Goal: Information Seeking & Learning: Learn about a topic

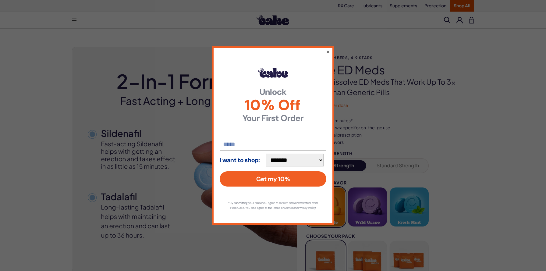
click at [328, 49] on button "×" at bounding box center [328, 51] width 4 height 7
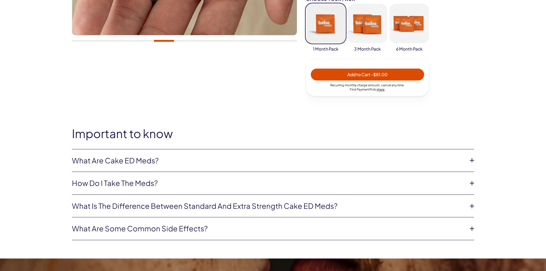
scroll to position [268, 0]
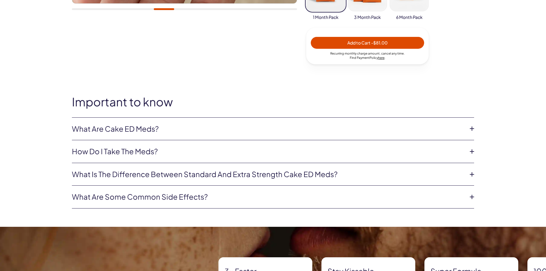
click at [297, 123] on li "What are Cake ED Meds? Cake ED Meds are a compounded medication* with high conc…" at bounding box center [273, 129] width 402 height 23
click at [318, 131] on link "What are Cake ED Meds?" at bounding box center [268, 129] width 392 height 10
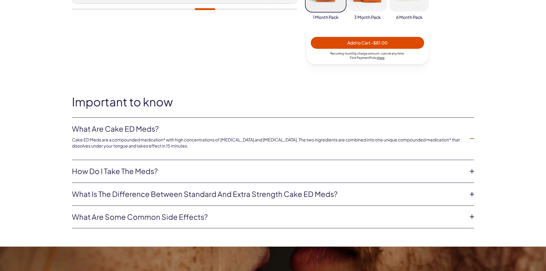
click at [318, 131] on link "What are Cake ED Meds?" at bounding box center [268, 129] width 392 height 10
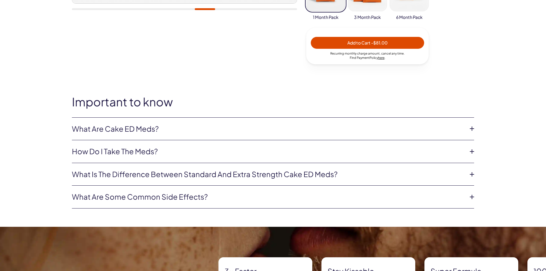
click at [313, 146] on link "How do I take the meds?" at bounding box center [268, 151] width 392 height 10
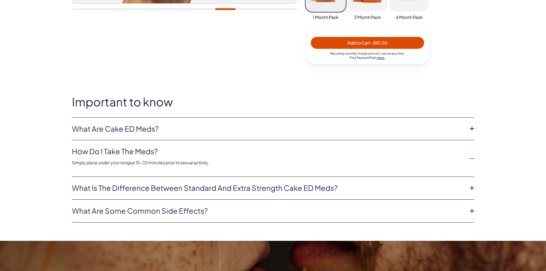
click at [313, 146] on link "How do I take the meds?" at bounding box center [268, 151] width 392 height 10
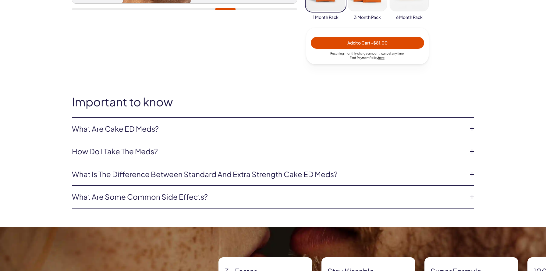
click at [308, 170] on link "What is the difference between Standard and Extra Strength Cake ED meds?" at bounding box center [268, 174] width 392 height 10
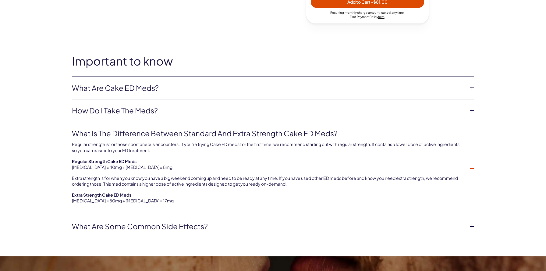
scroll to position [315, 0]
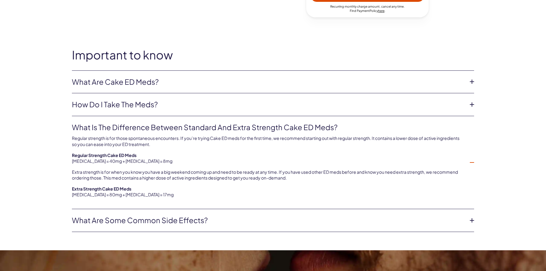
click at [289, 129] on link "What is the difference between Standard and Extra Strength Cake ED meds?" at bounding box center [268, 127] width 392 height 10
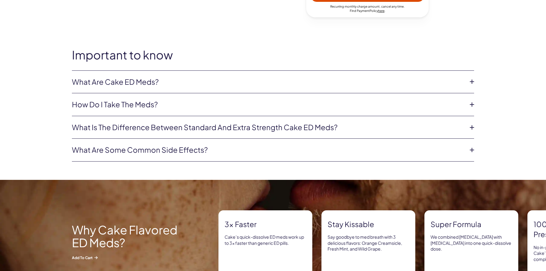
click at [298, 144] on li "What are some common side effects? The common side effects of Cake ED Meds incl…" at bounding box center [273, 150] width 402 height 23
click at [277, 148] on link "What are some common side effects?" at bounding box center [268, 150] width 392 height 10
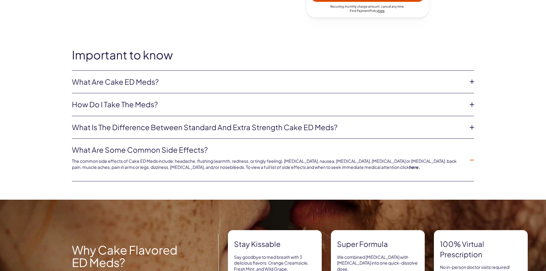
click at [277, 148] on link "What are some common side effects?" at bounding box center [268, 150] width 392 height 10
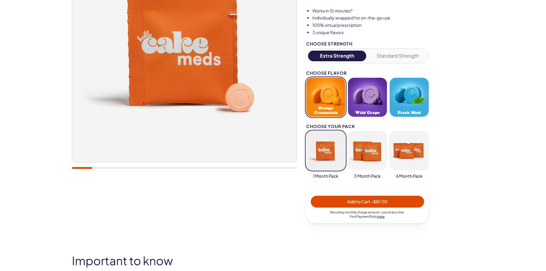
scroll to position [0, 0]
